Goal: Information Seeking & Learning: Check status

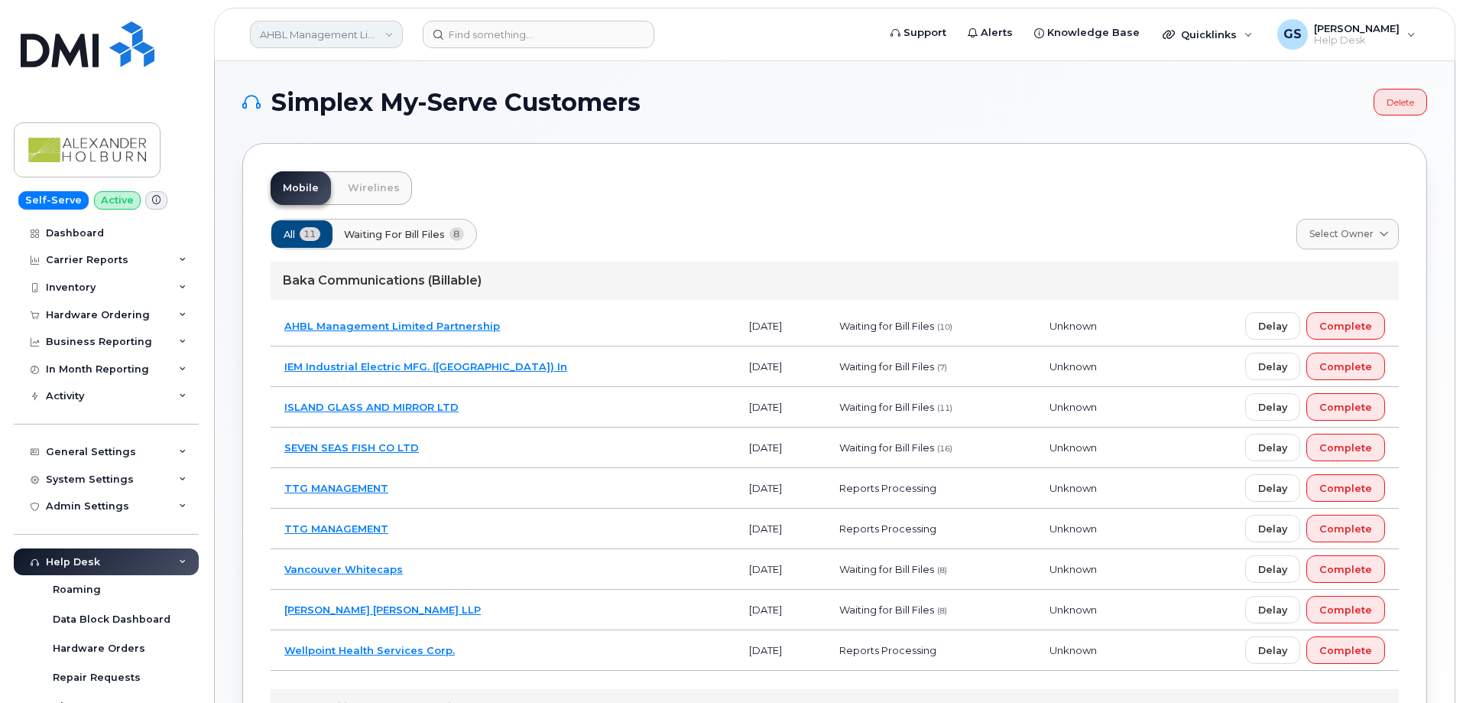
click at [325, 25] on link "AHBL Management Limited Partnership" at bounding box center [326, 35] width 153 height 28
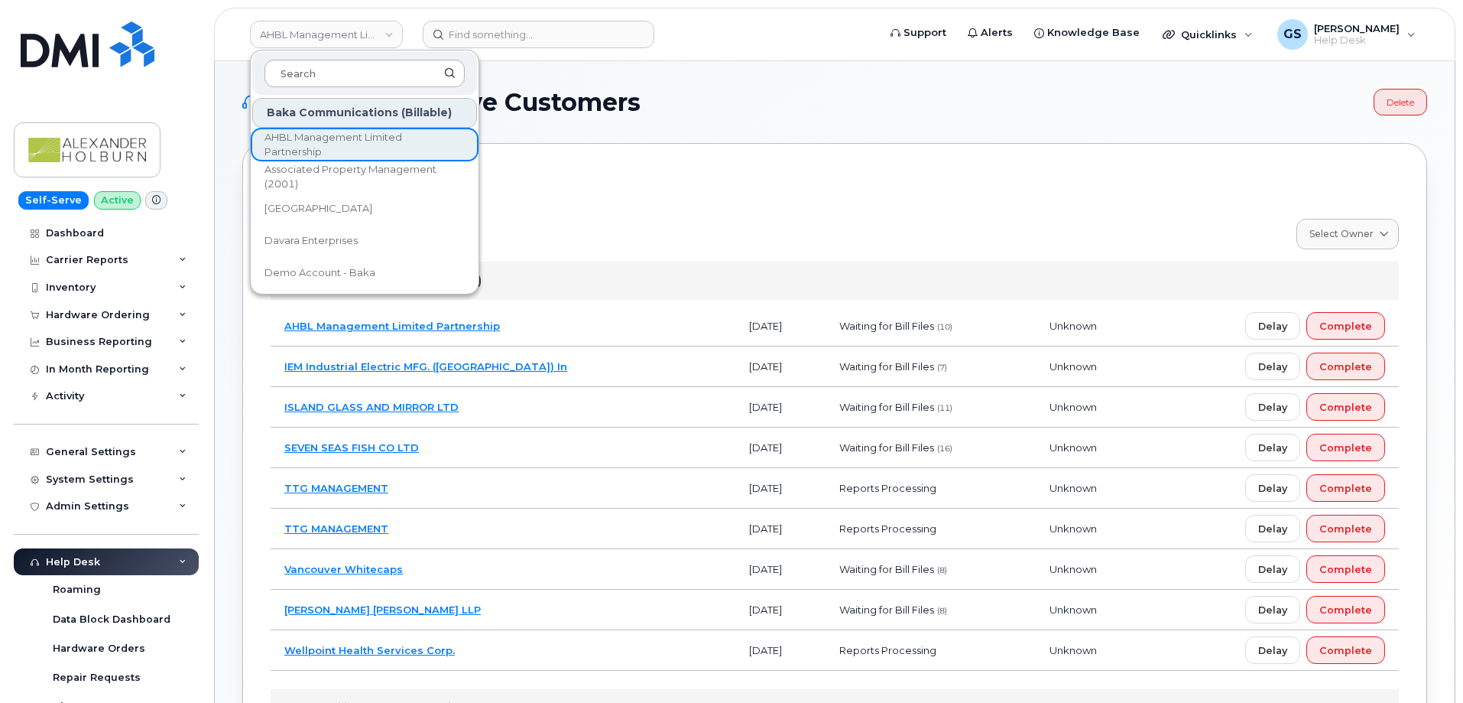
click at [345, 65] on input at bounding box center [365, 74] width 200 height 28
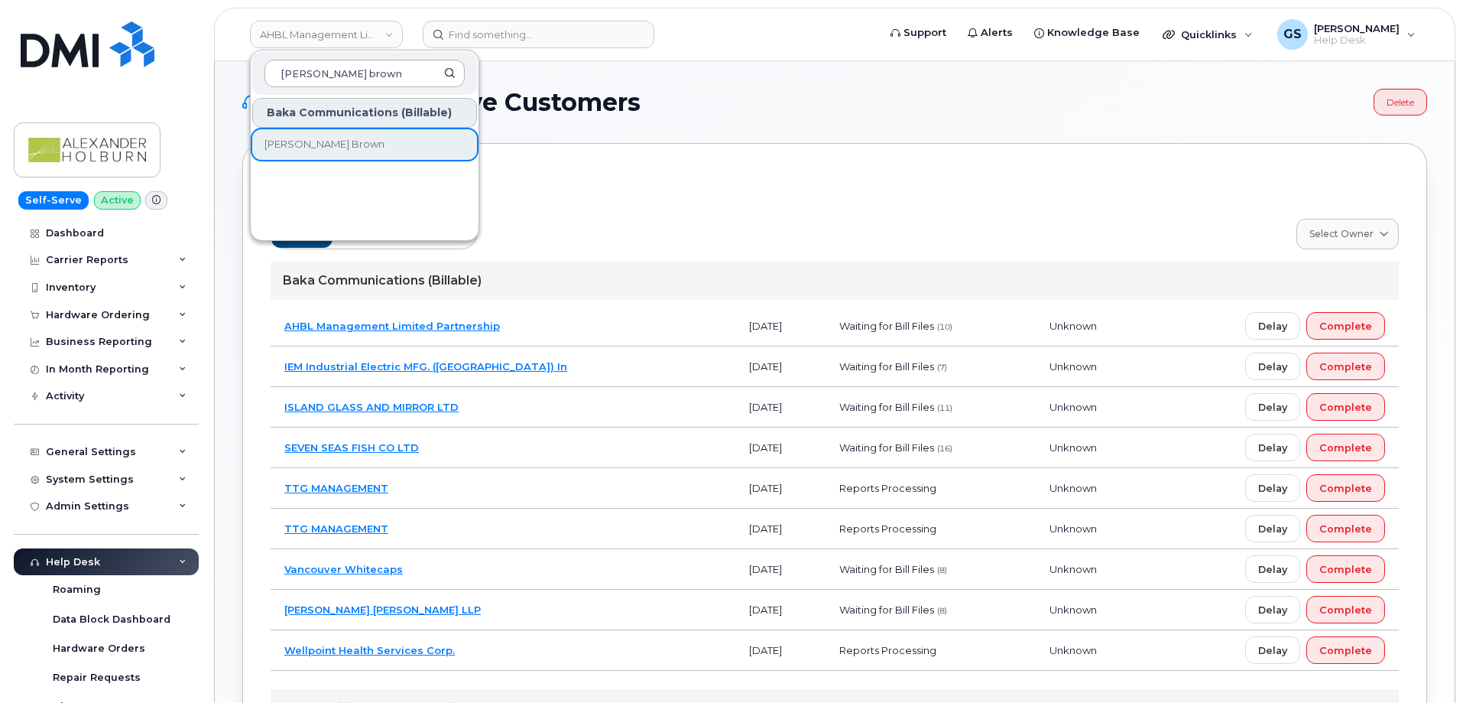
type input "[PERSON_NAME] brown"
click at [370, 152] on link "[PERSON_NAME] Brown" at bounding box center [364, 144] width 225 height 31
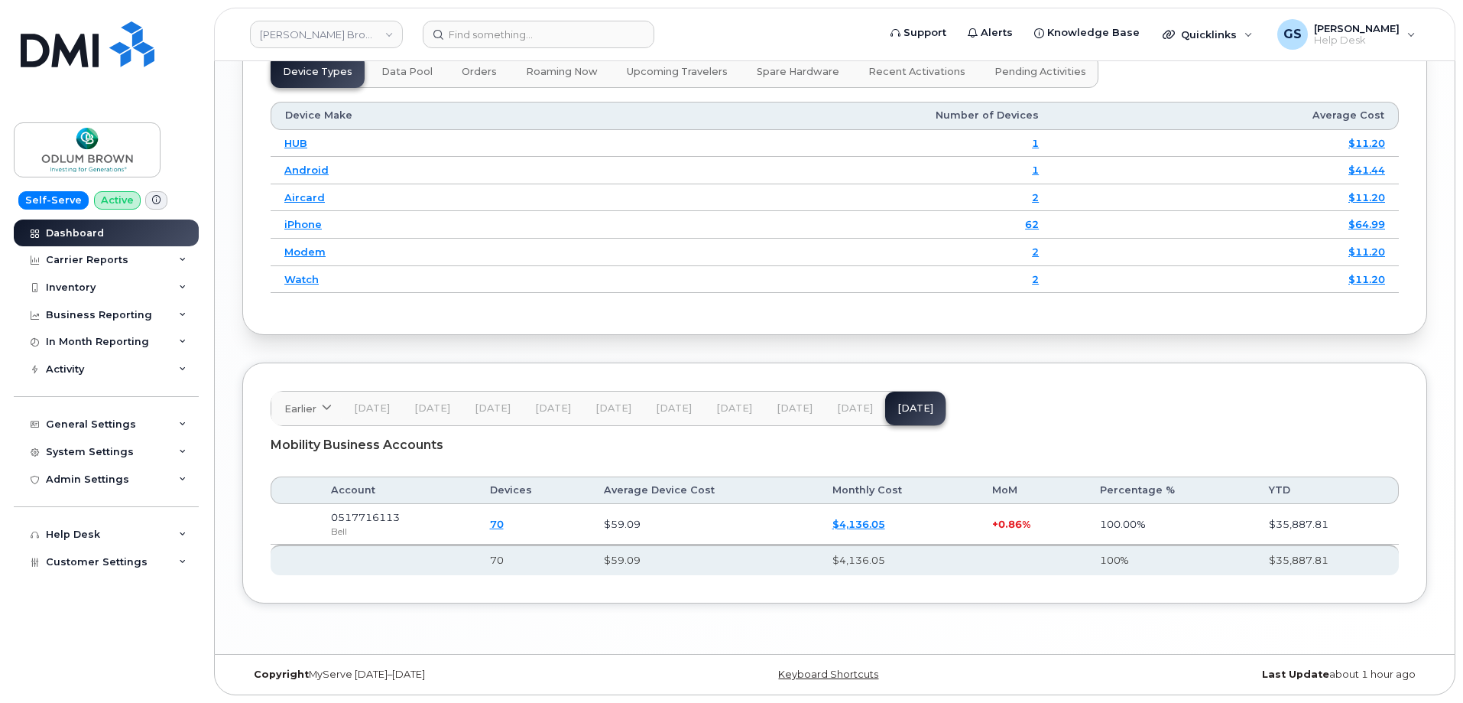
scroll to position [1960, 0]
click at [147, 256] on div "Carrier Reports" at bounding box center [106, 260] width 185 height 28
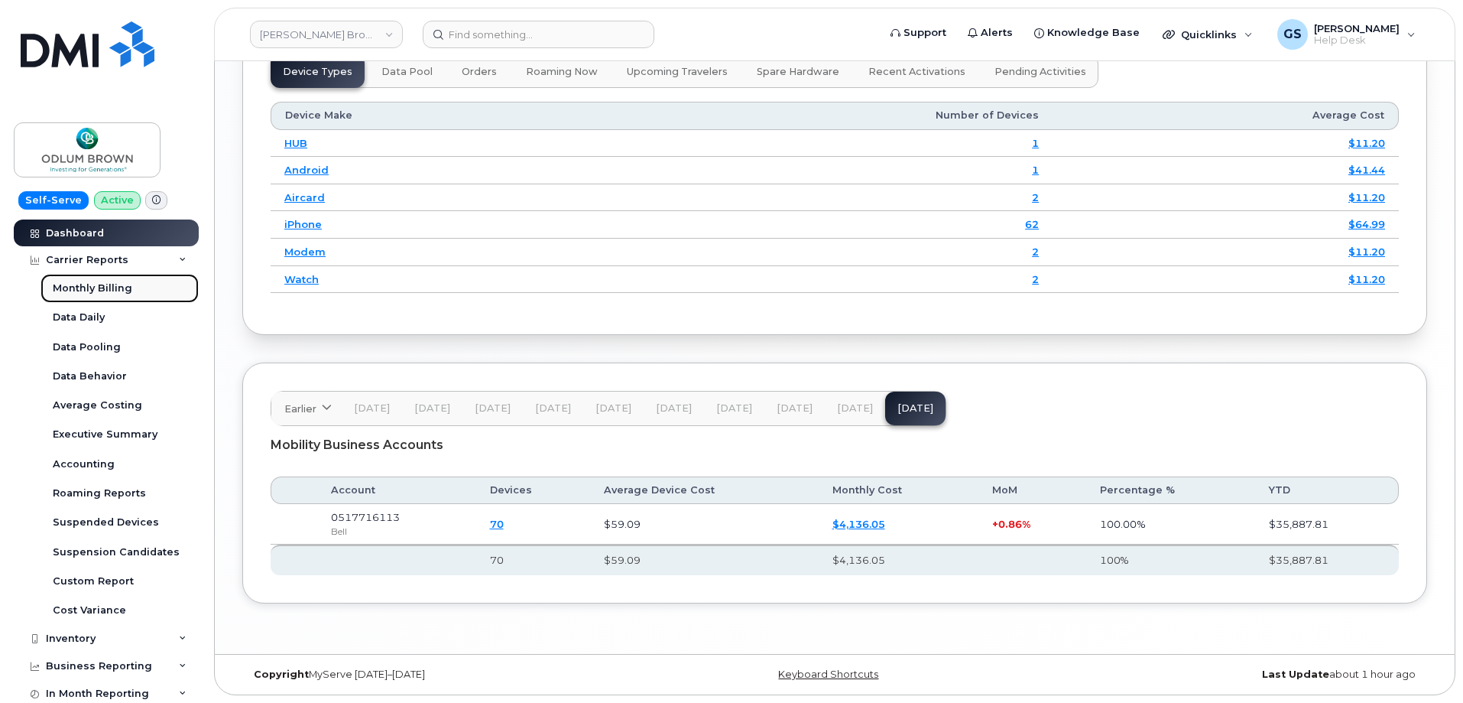
click at [147, 286] on link "Monthly Billing" at bounding box center [120, 288] width 158 height 29
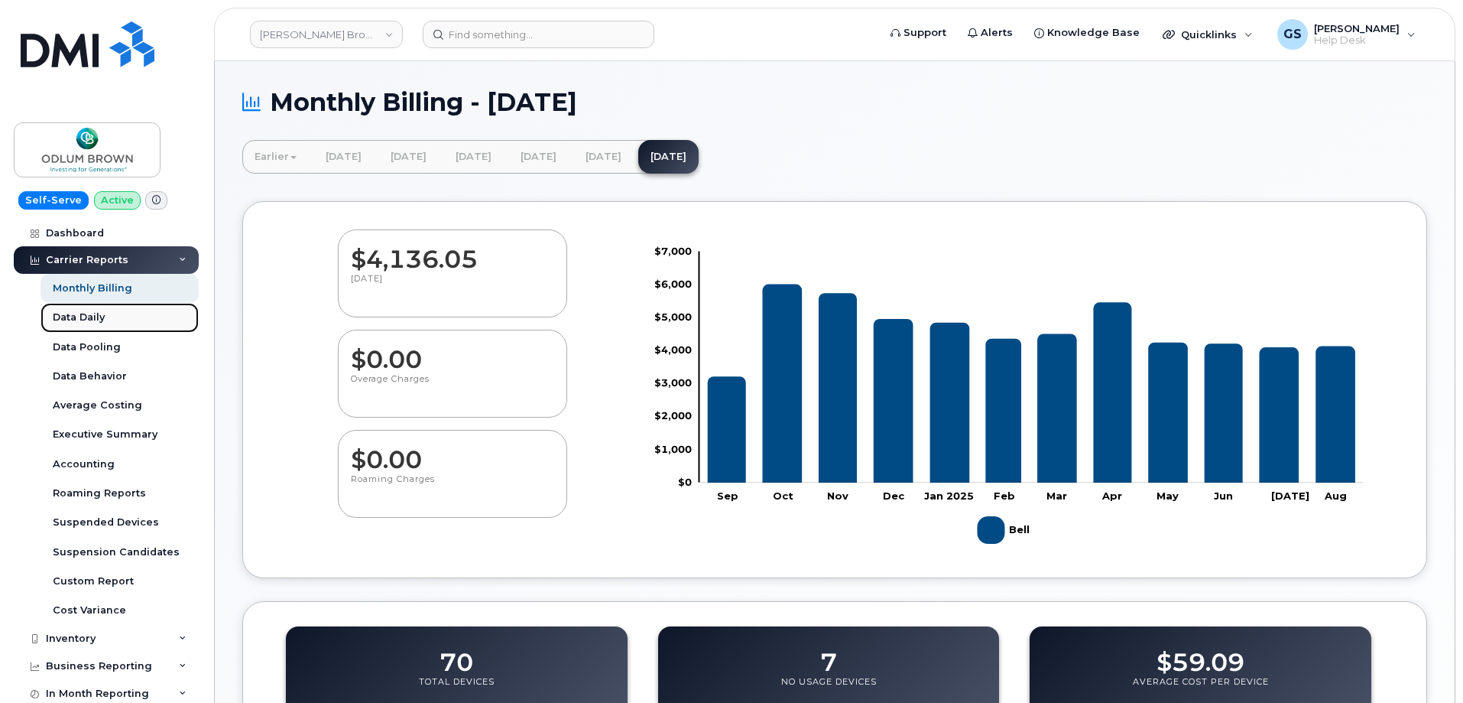
click at [112, 309] on link "Data Daily" at bounding box center [120, 317] width 158 height 29
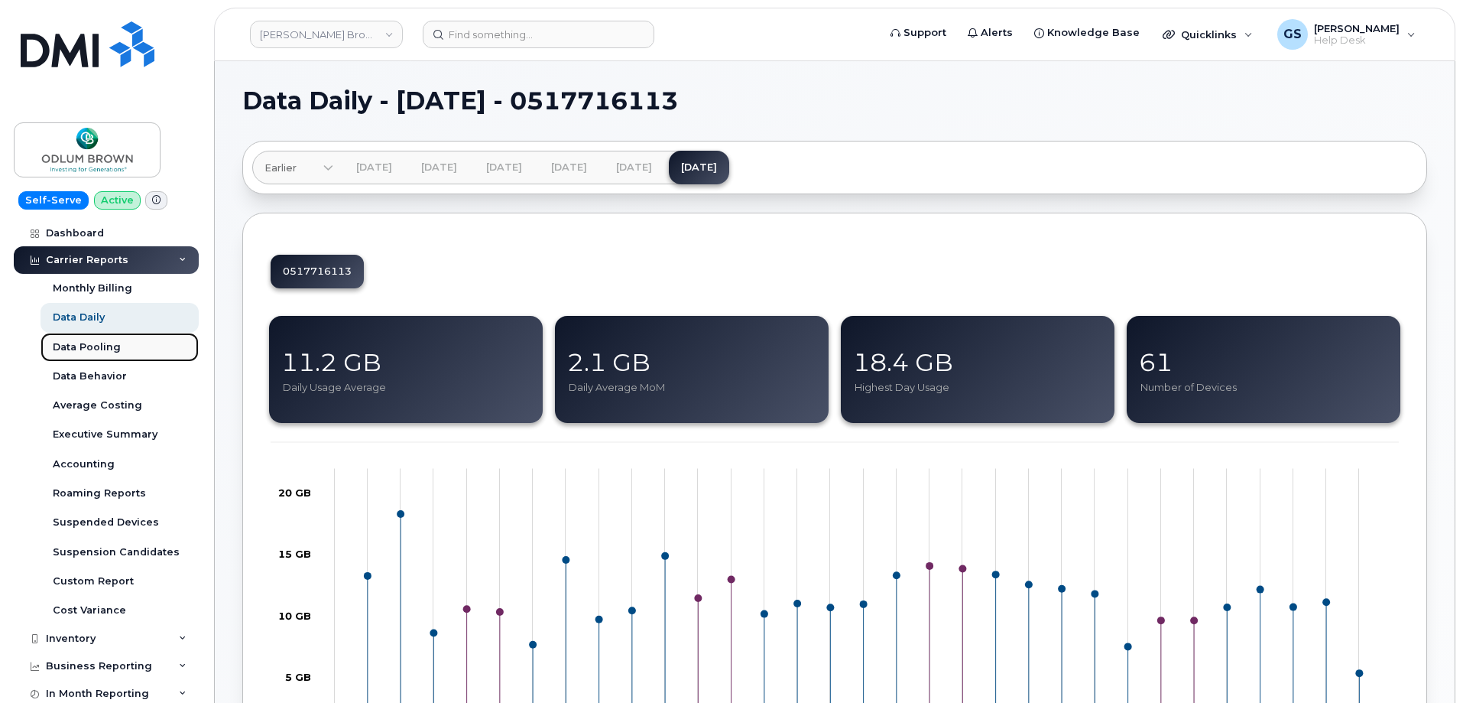
click at [140, 339] on link "Data Pooling" at bounding box center [120, 347] width 158 height 29
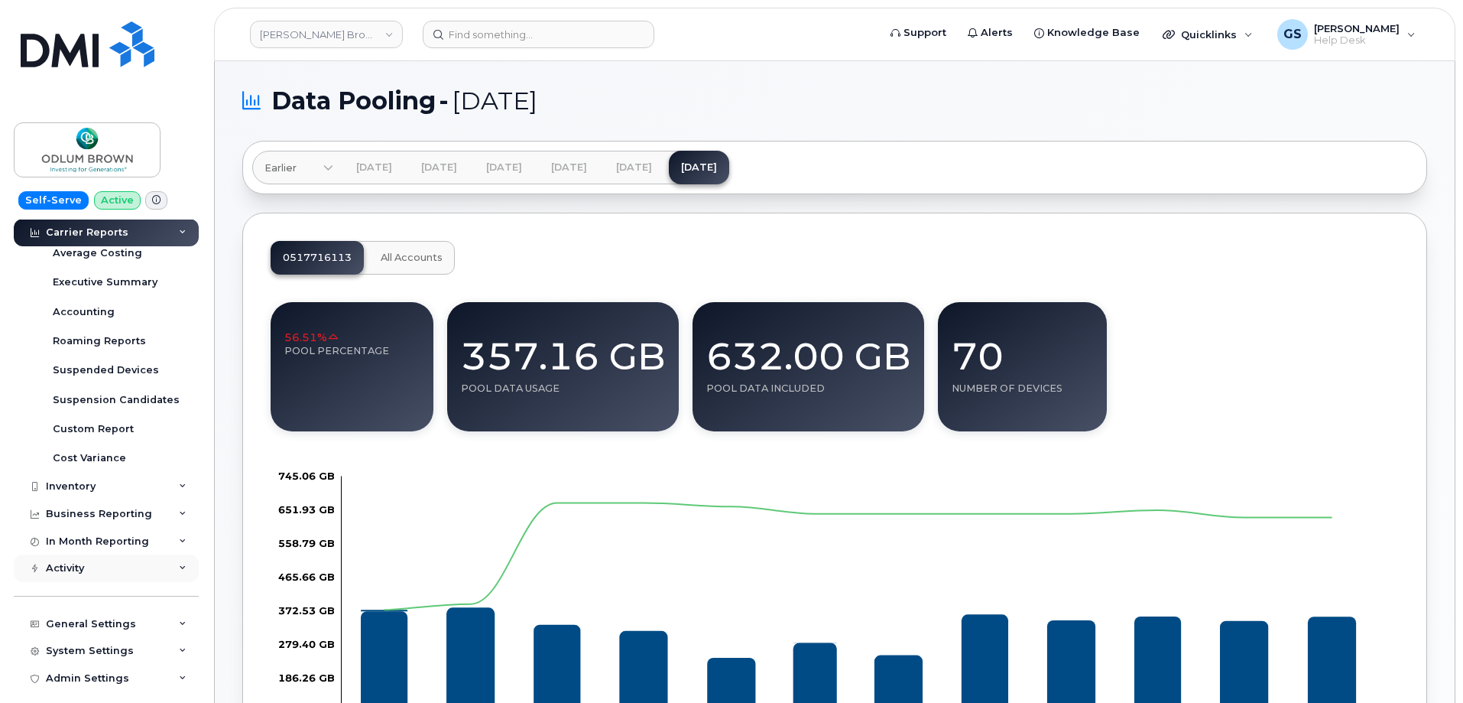
scroll to position [153, 0]
click at [100, 541] on div "In Month Reporting" at bounding box center [97, 540] width 103 height 12
click at [67, 654] on div "Activity" at bounding box center [65, 655] width 38 height 12
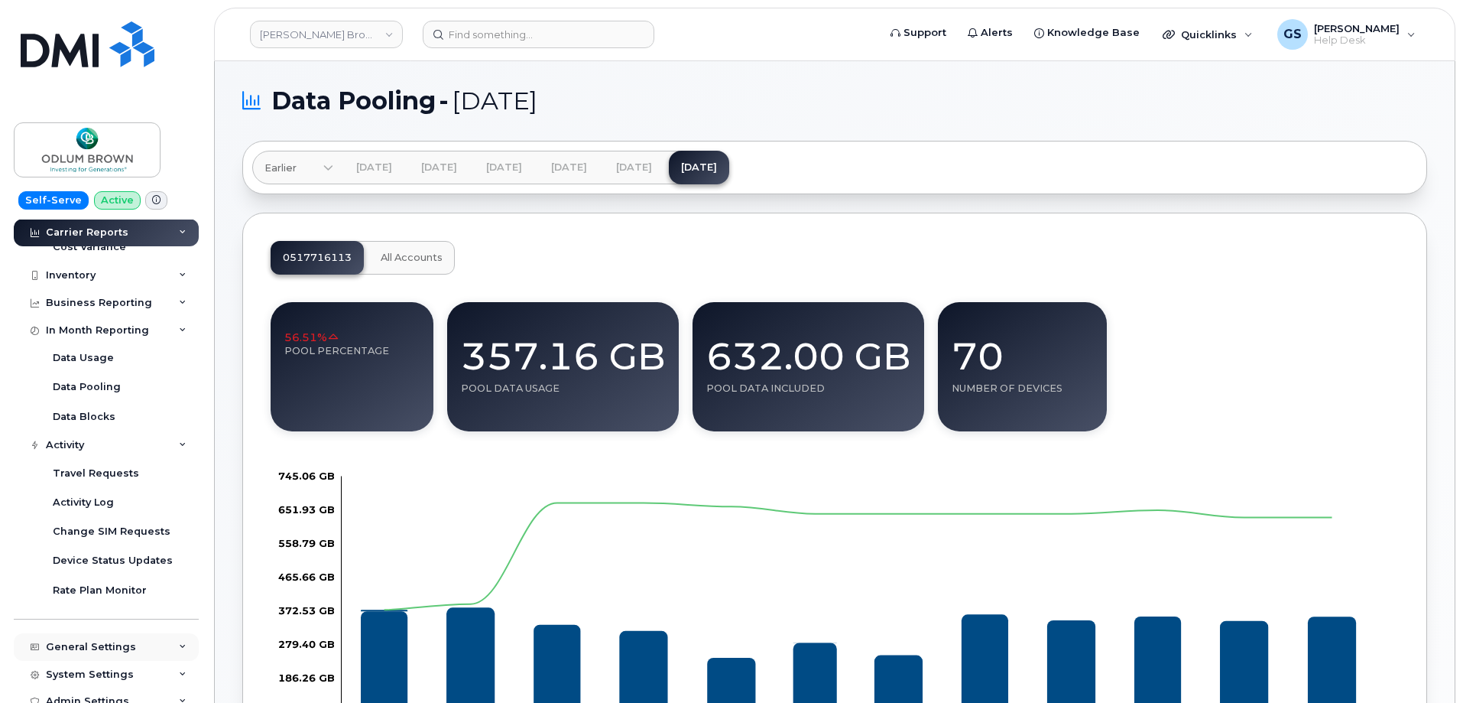
scroll to position [382, 0]
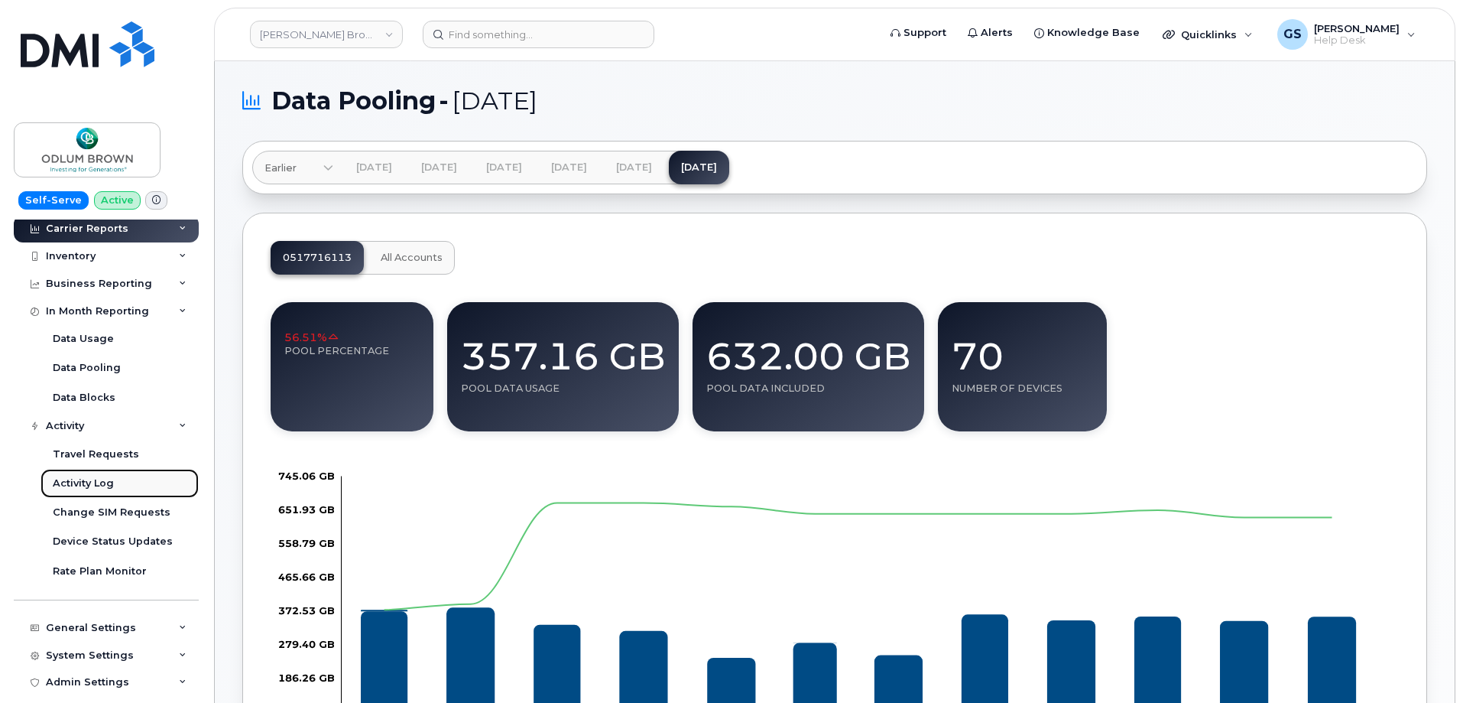
click at [132, 476] on link "Activity Log" at bounding box center [120, 483] width 158 height 29
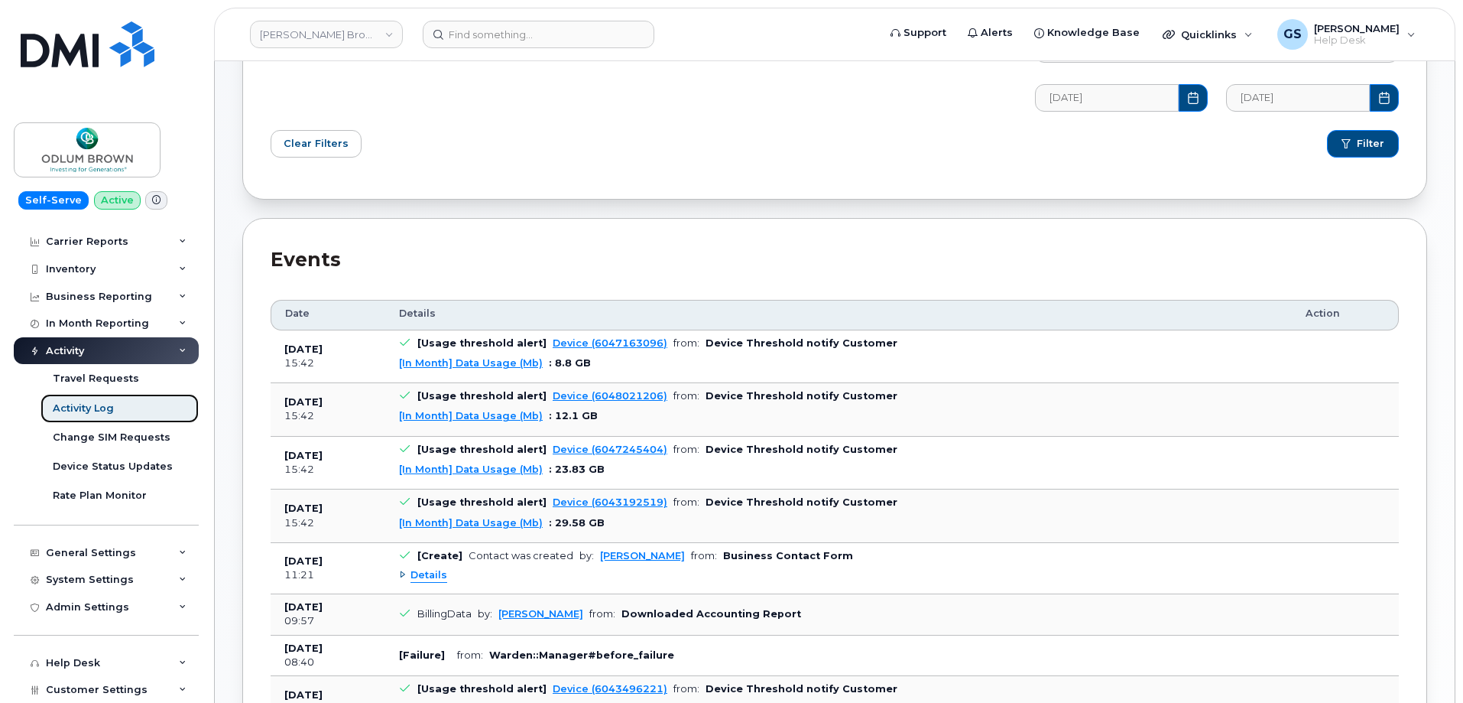
scroll to position [612, 0]
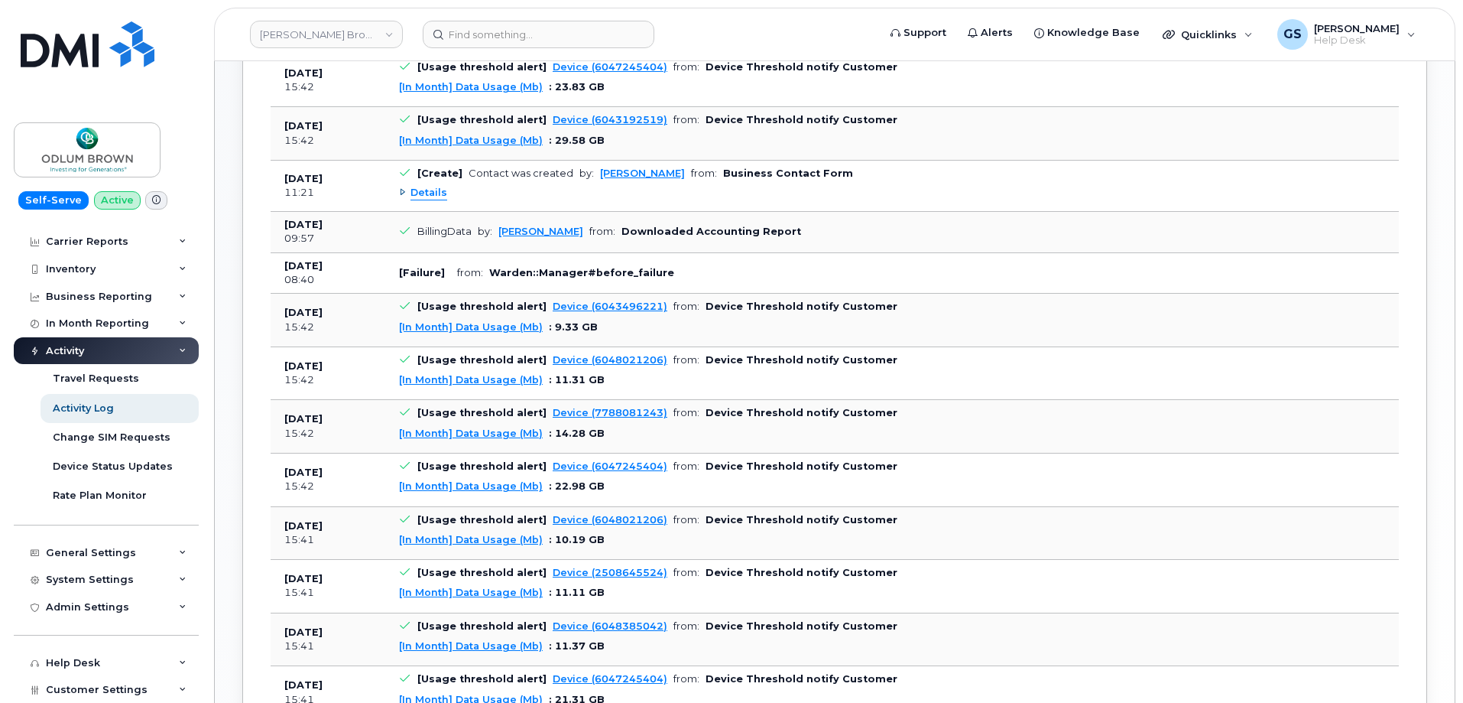
click at [429, 196] on span "Details" at bounding box center [429, 193] width 37 height 15
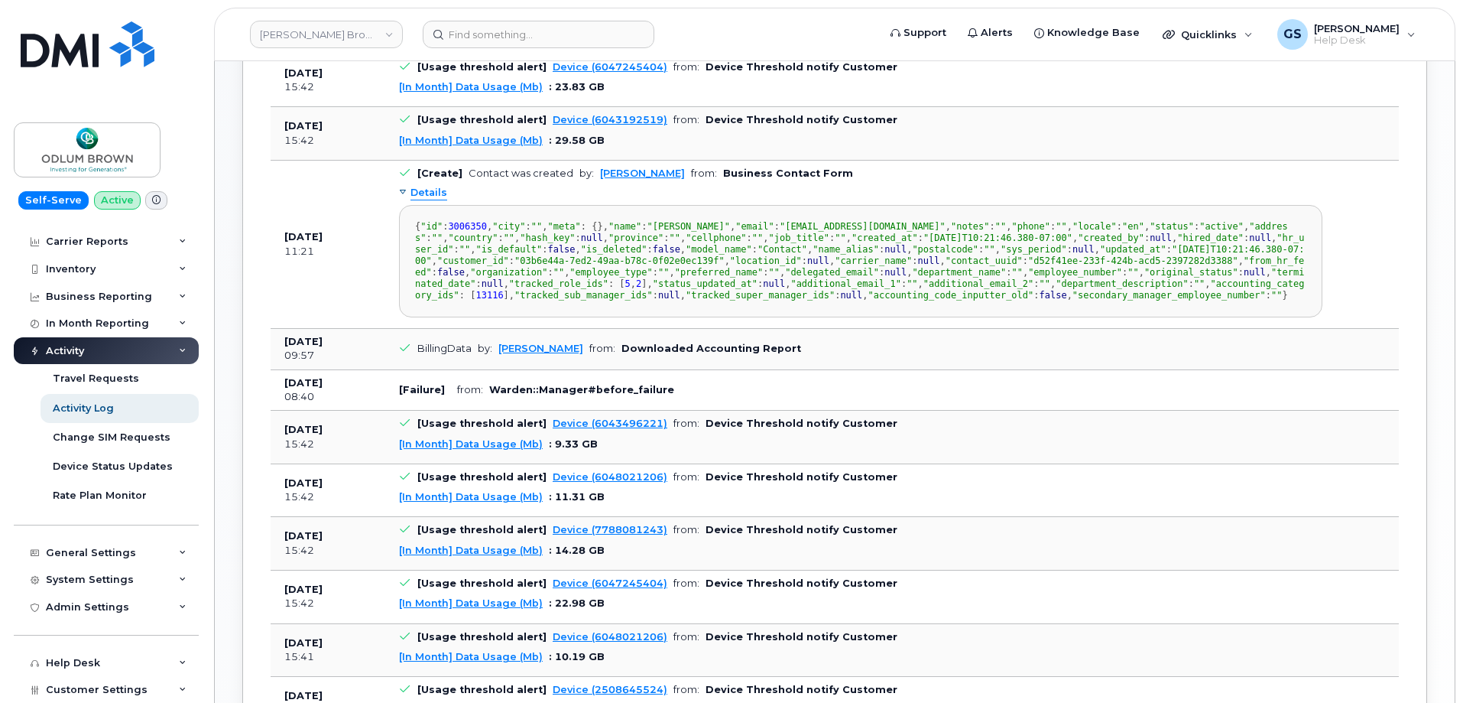
click at [437, 193] on span "Details" at bounding box center [429, 193] width 37 height 15
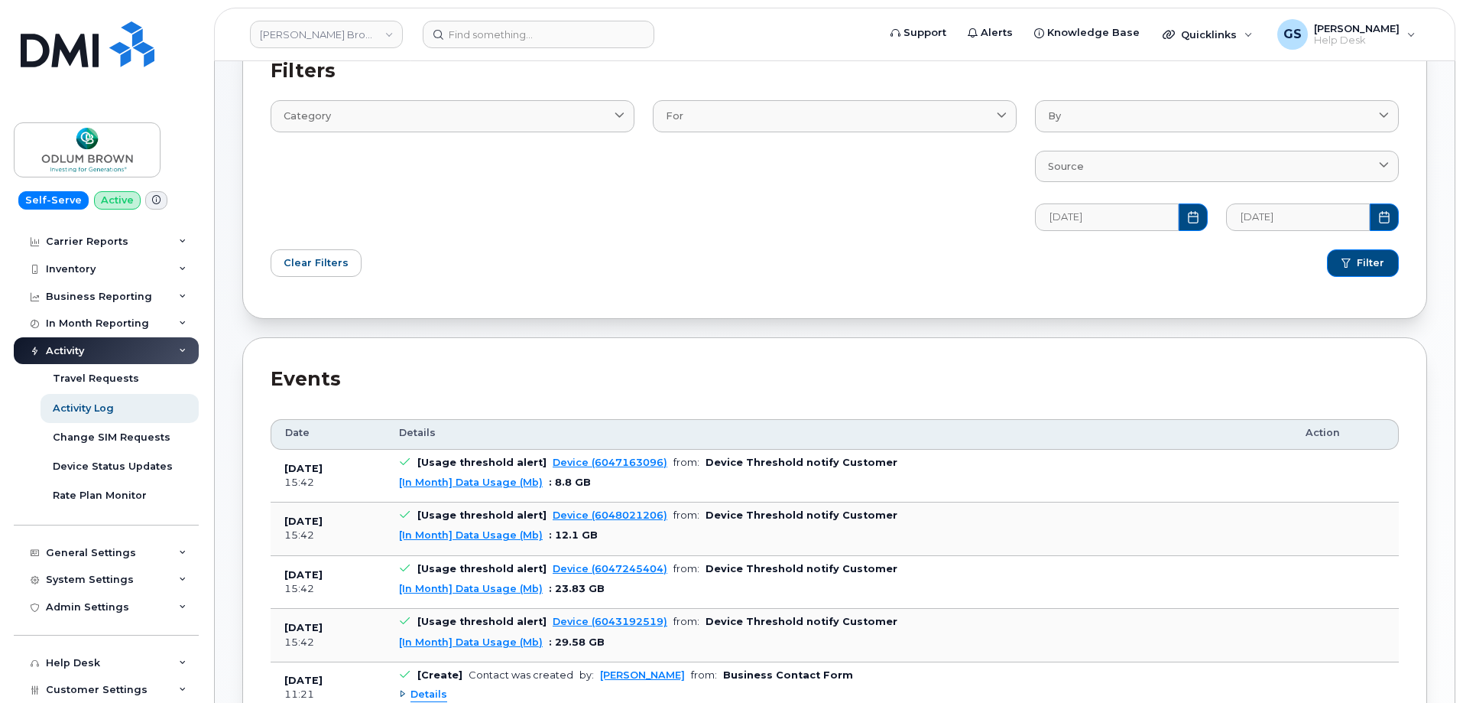
scroll to position [0, 0]
